Goal: Navigation & Orientation: Find specific page/section

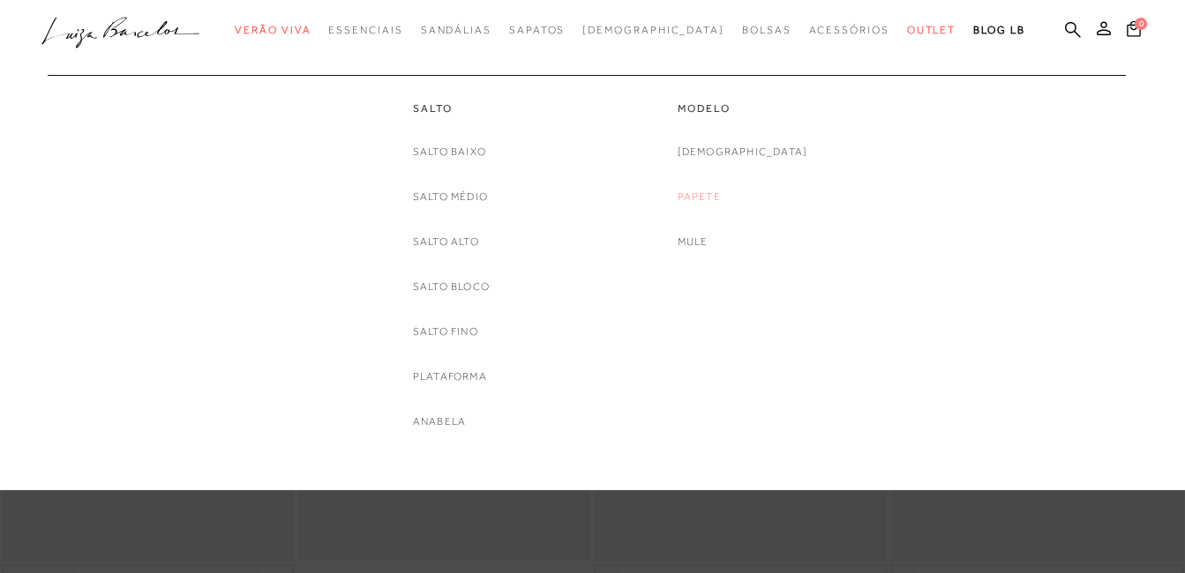
click at [721, 192] on link "Papete" at bounding box center [698, 197] width 43 height 19
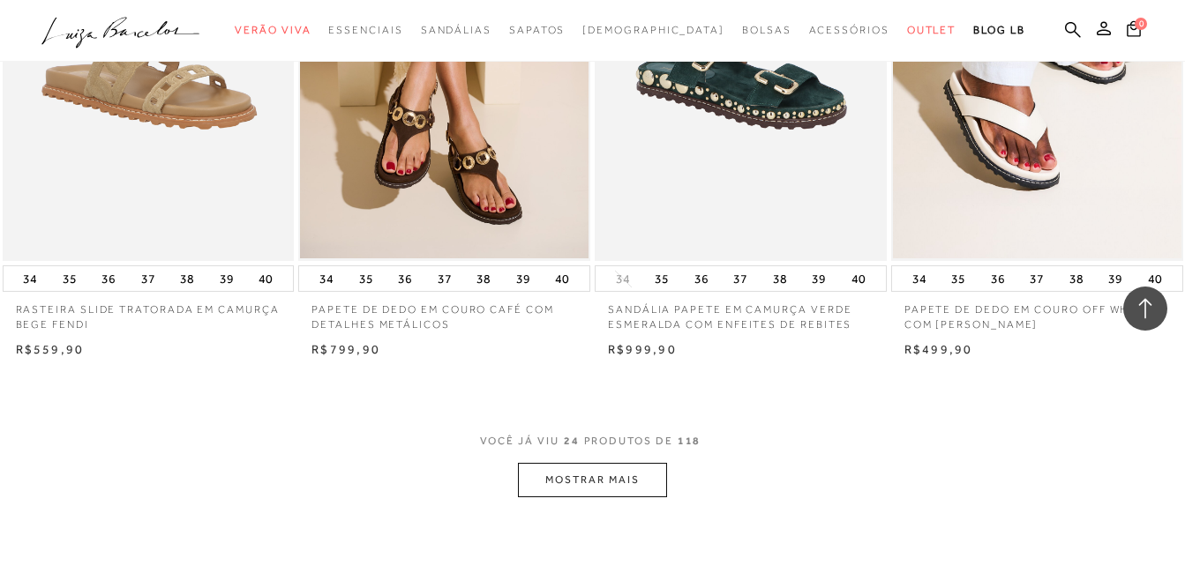
scroll to position [3175, 0]
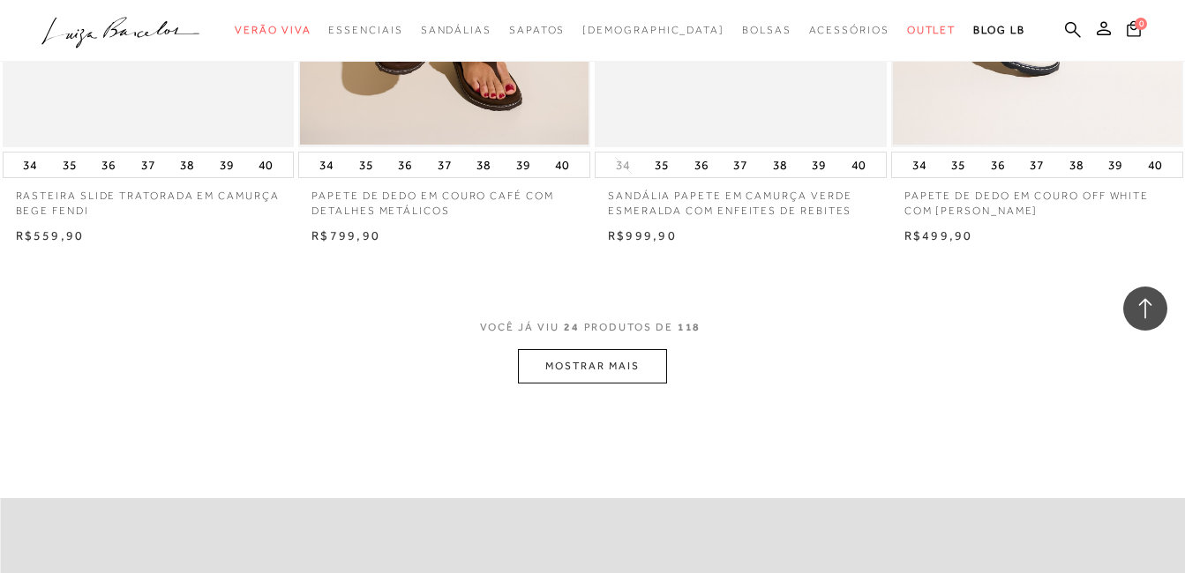
click at [572, 361] on button "MOSTRAR MAIS" at bounding box center [592, 366] width 148 height 34
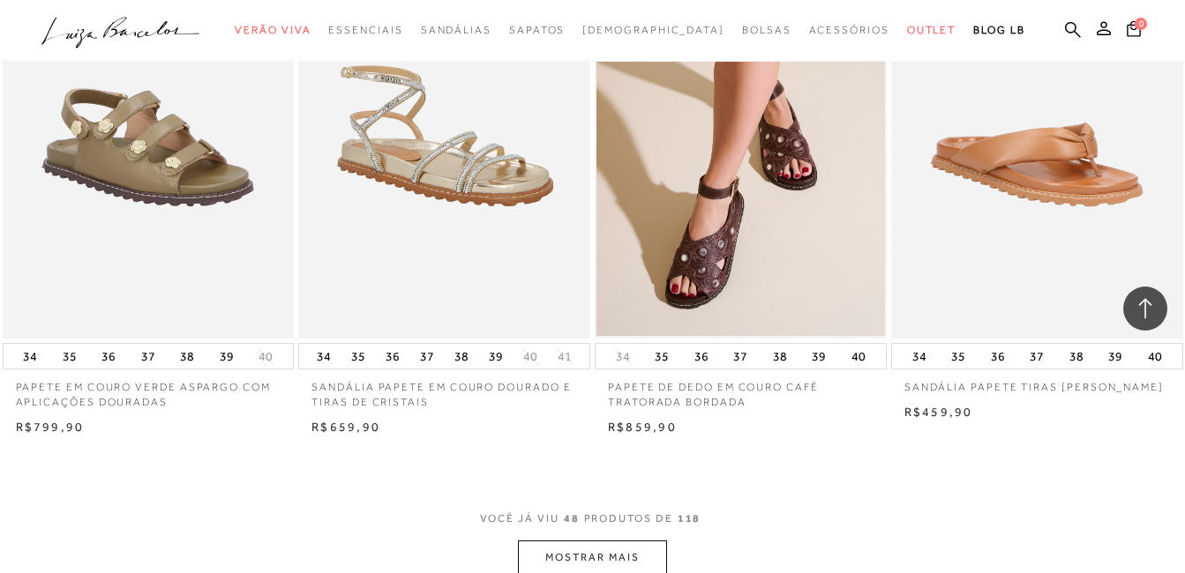
scroll to position [6527, 0]
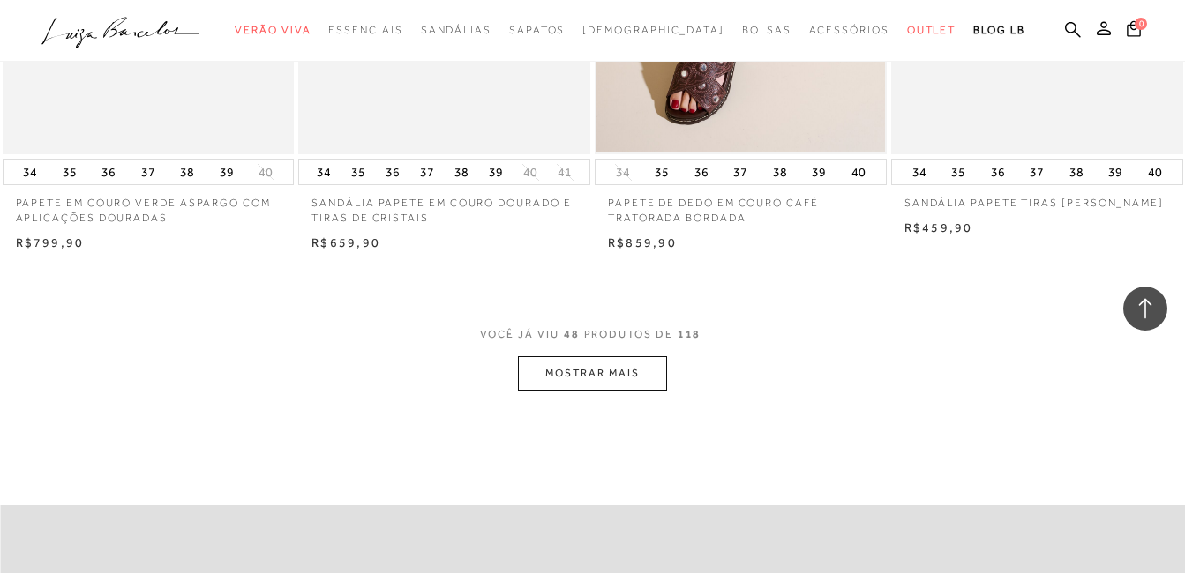
click at [596, 373] on button "MOSTRAR MAIS" at bounding box center [592, 373] width 148 height 34
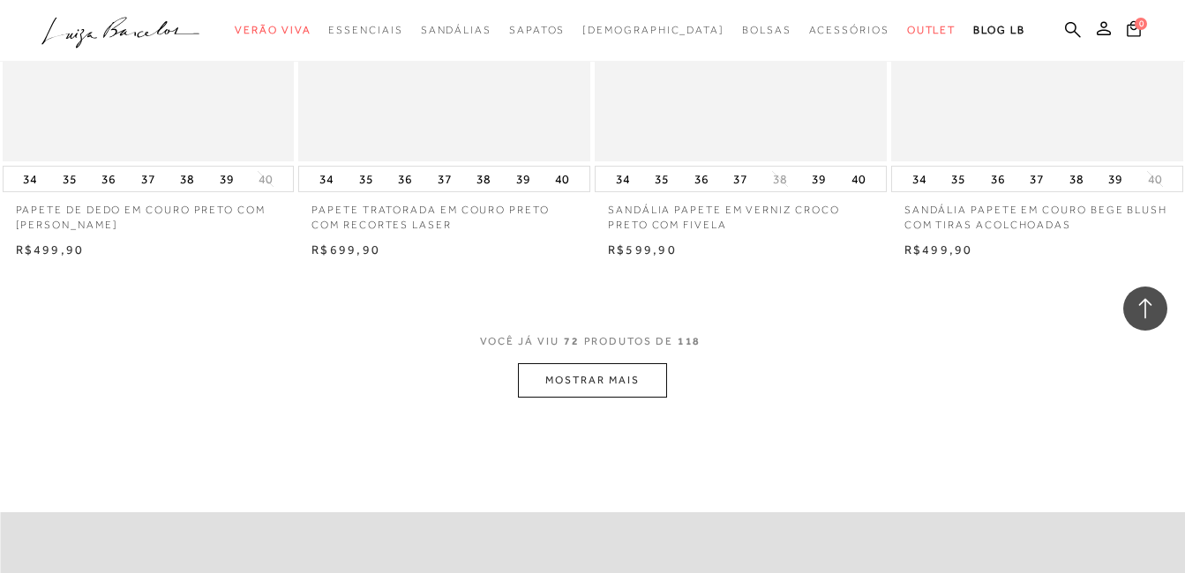
scroll to position [9879, 0]
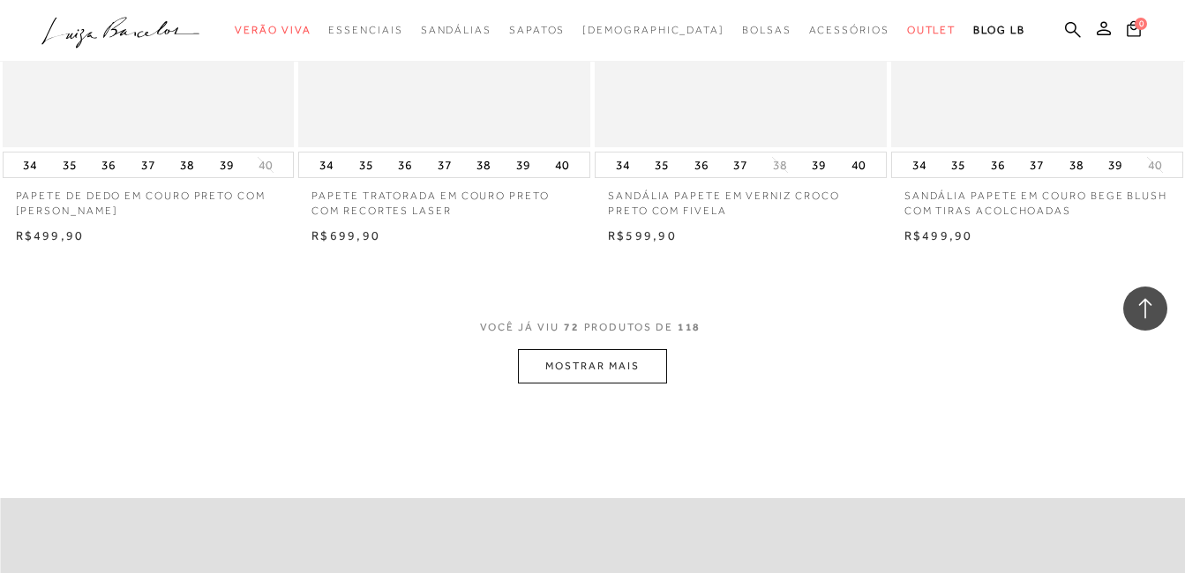
click at [639, 363] on button "MOSTRAR MAIS" at bounding box center [592, 366] width 148 height 34
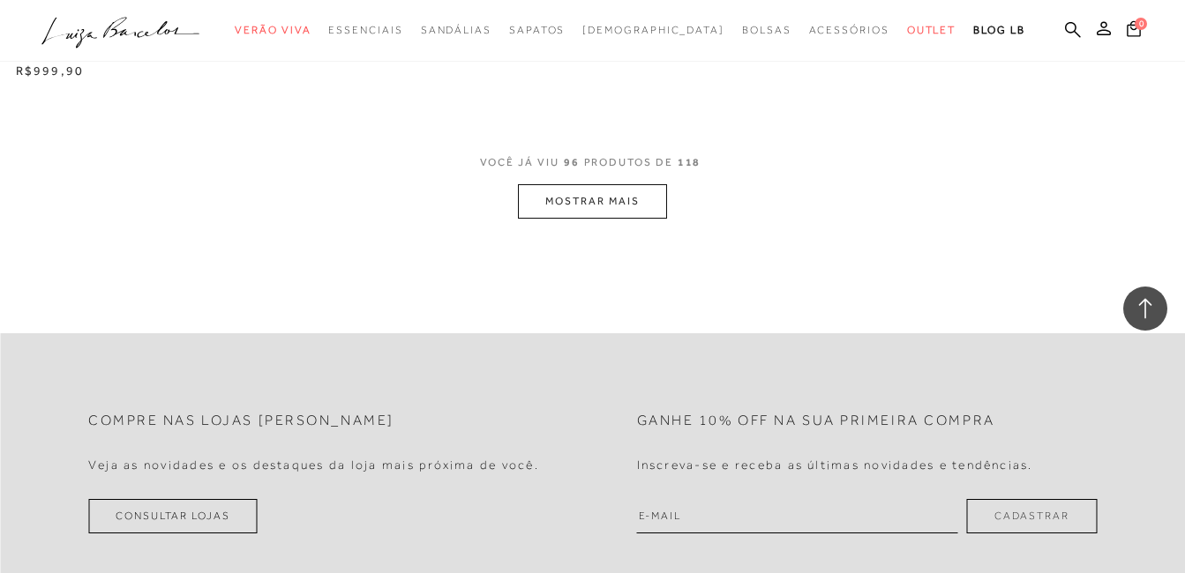
scroll to position [13407, 0]
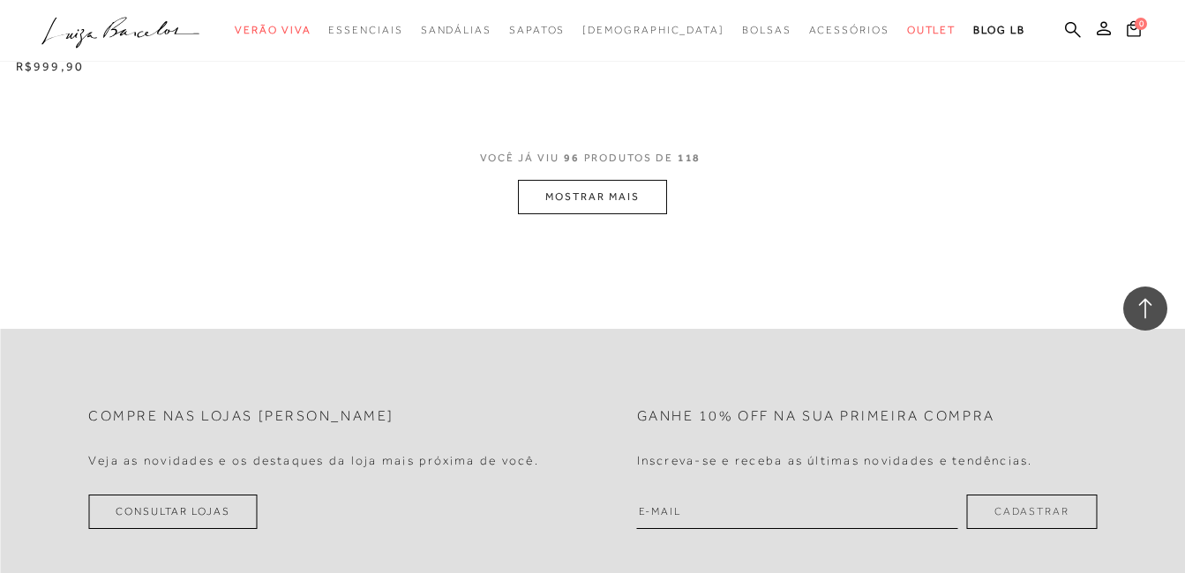
click at [600, 191] on button "MOSTRAR MAIS" at bounding box center [592, 197] width 148 height 34
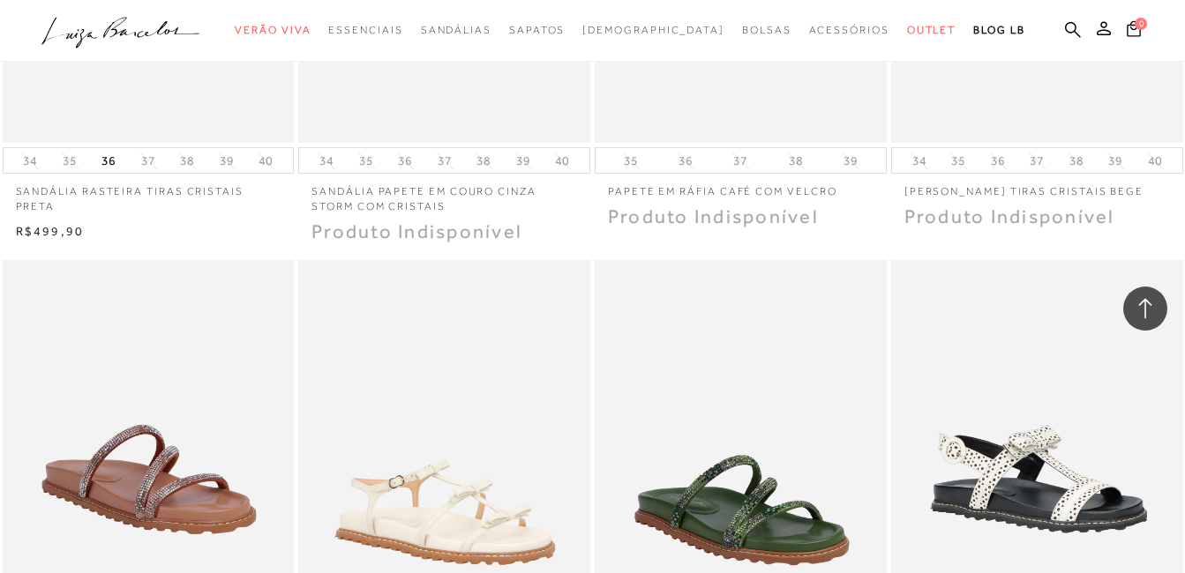
scroll to position [15436, 0]
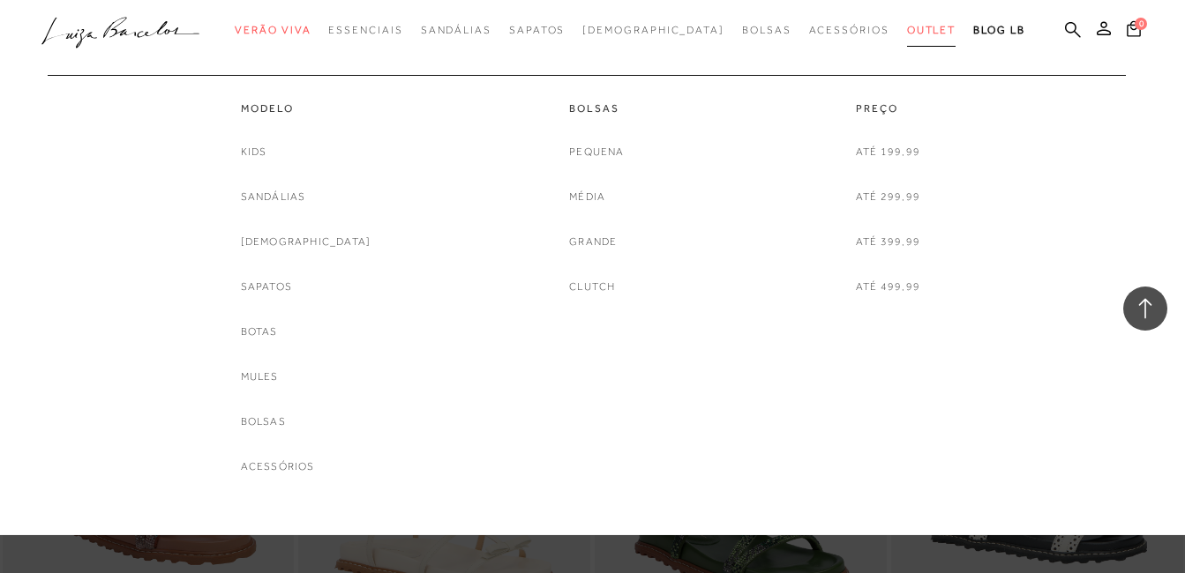
click at [907, 27] on span "Outlet" at bounding box center [931, 30] width 49 height 12
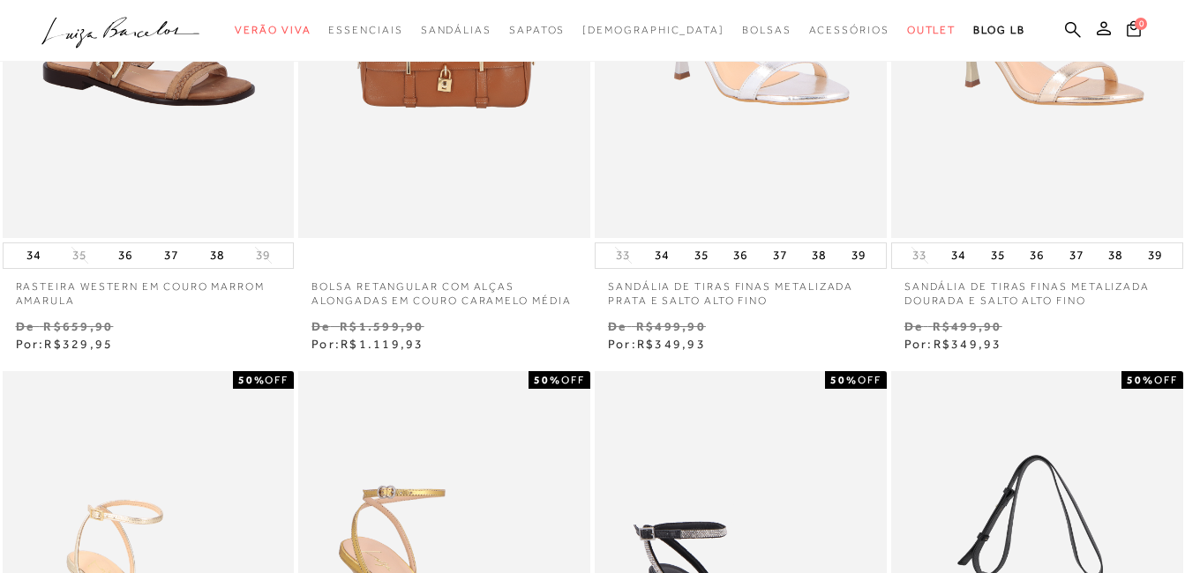
scroll to position [353, 0]
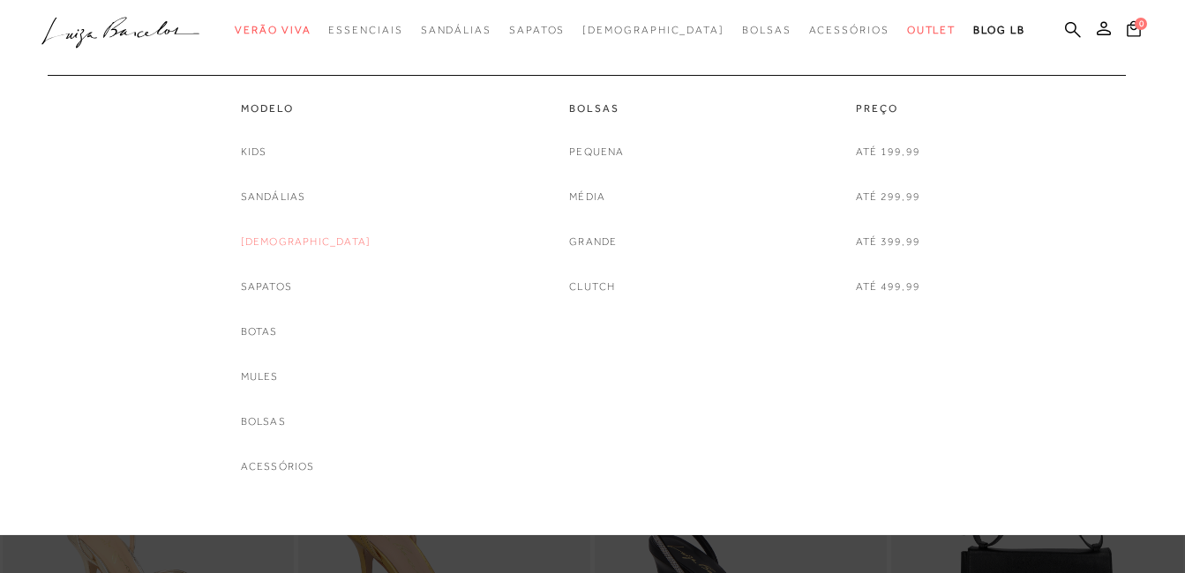
click at [306, 244] on link "[DEMOGRAPHIC_DATA]" at bounding box center [306, 242] width 131 height 19
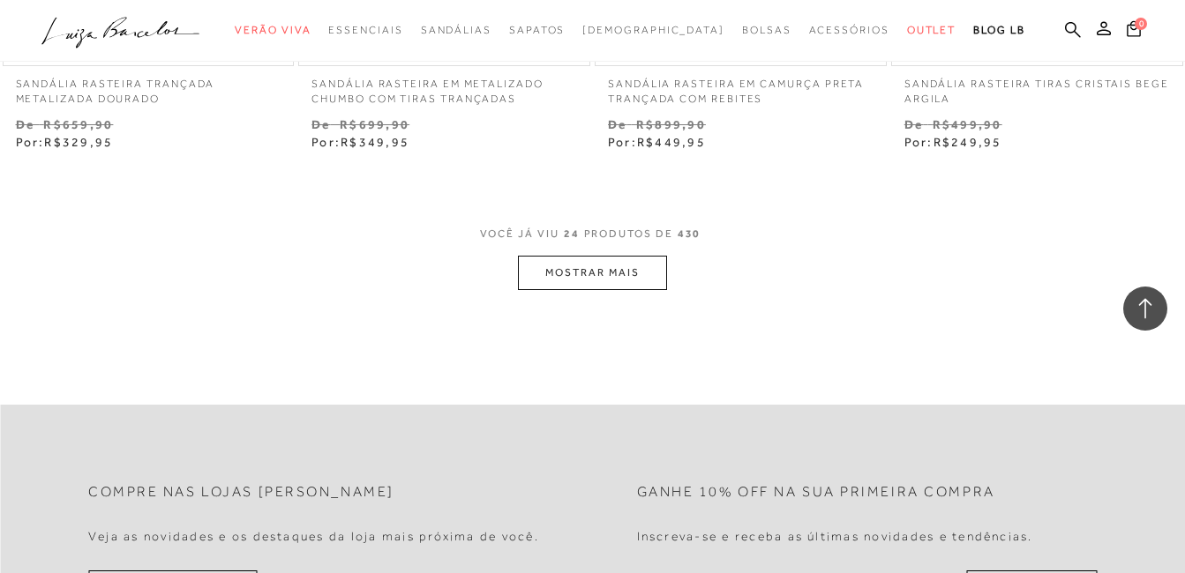
scroll to position [3440, 0]
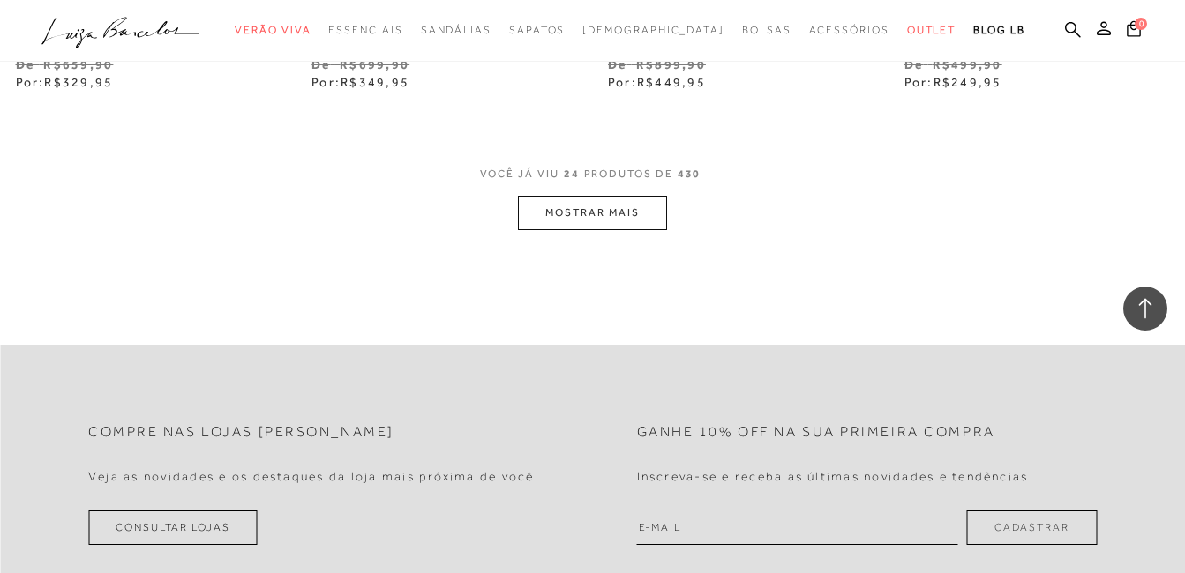
click at [636, 210] on button "MOSTRAR MAIS" at bounding box center [592, 213] width 148 height 34
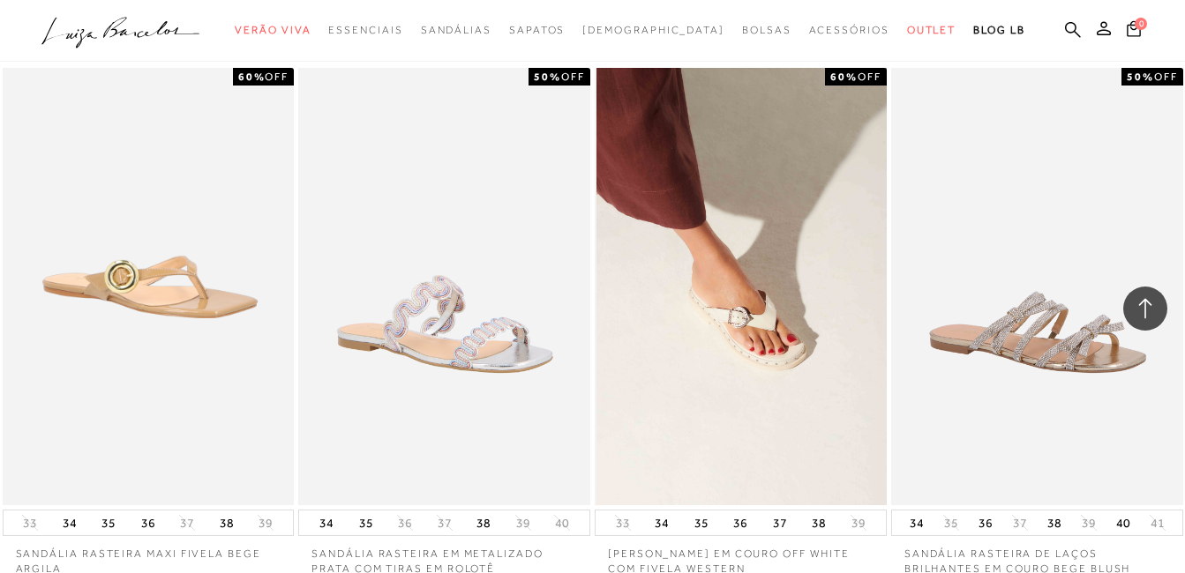
scroll to position [6703, 0]
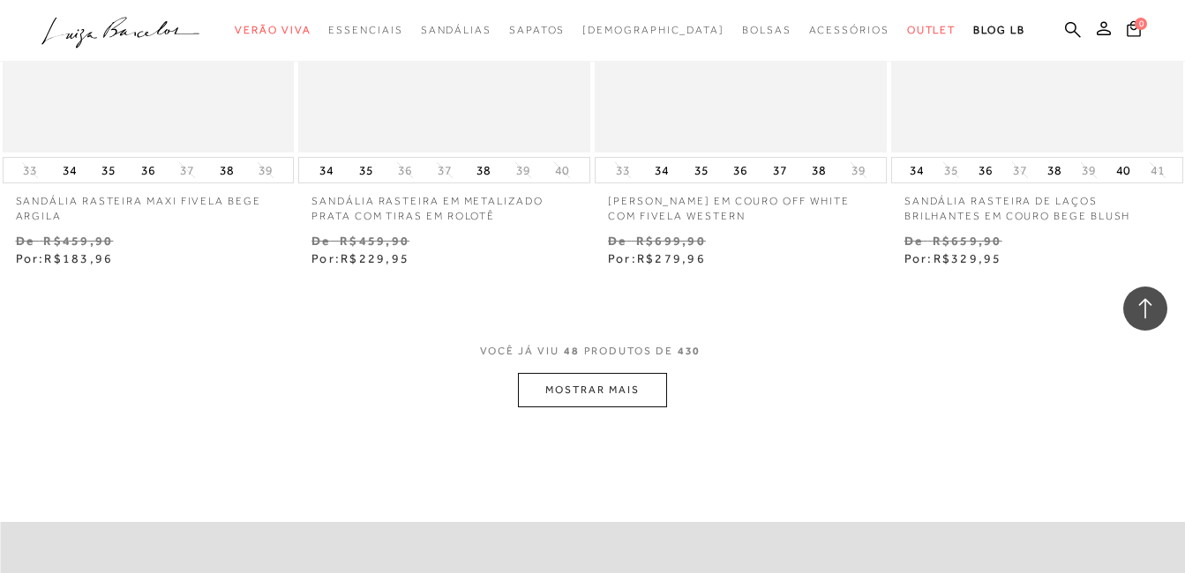
click at [641, 392] on button "MOSTRAR MAIS" at bounding box center [592, 390] width 148 height 34
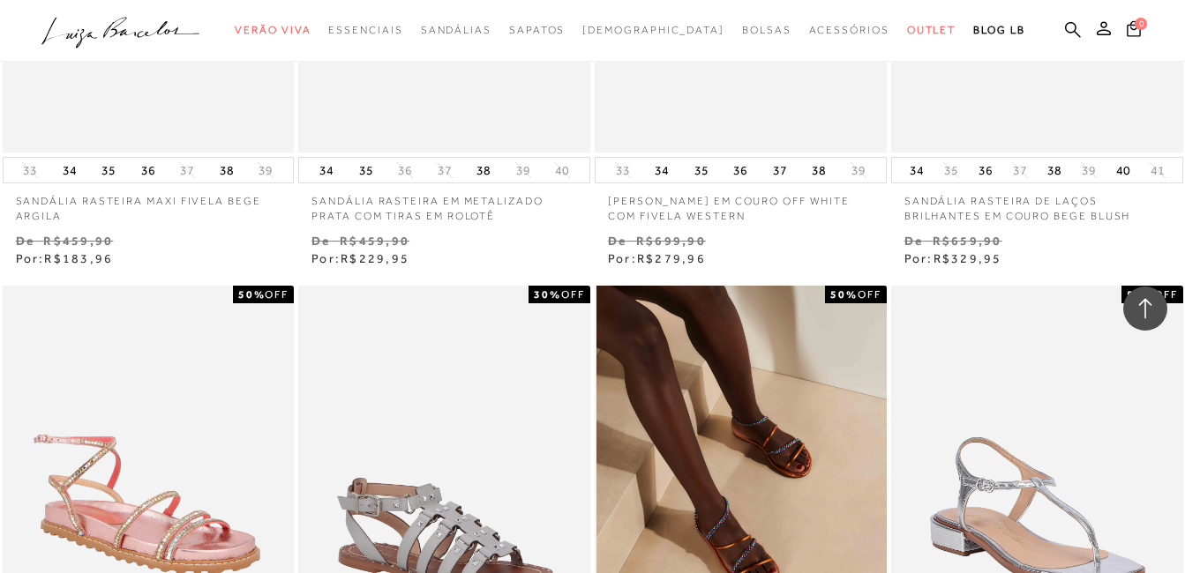
scroll to position [6968, 0]
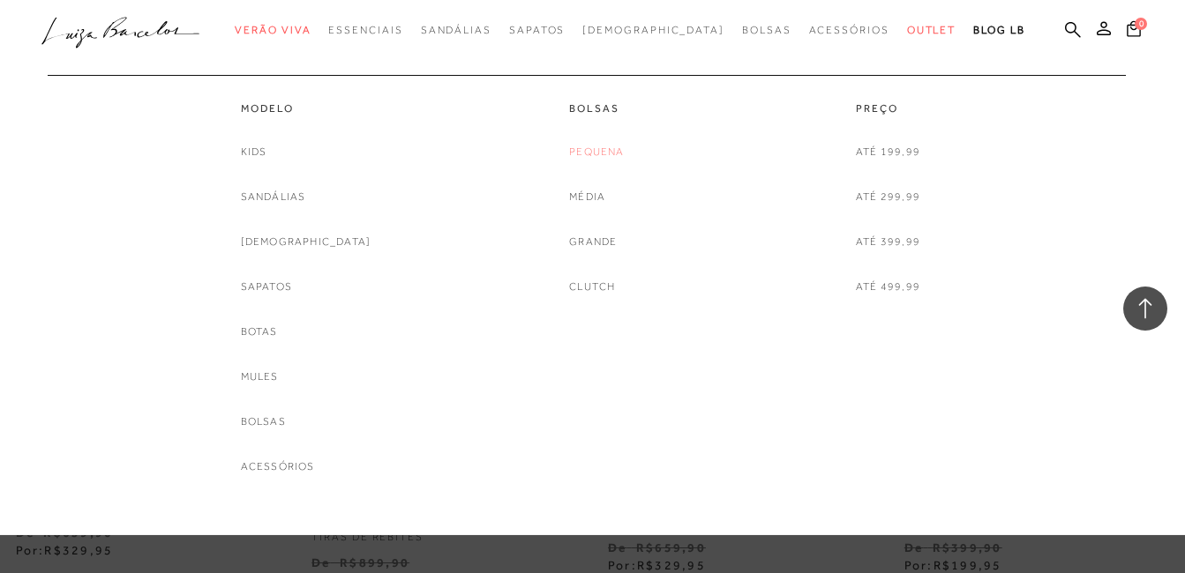
click at [587, 143] on link "Pequena" at bounding box center [596, 152] width 55 height 19
